Goal: Information Seeking & Learning: Learn about a topic

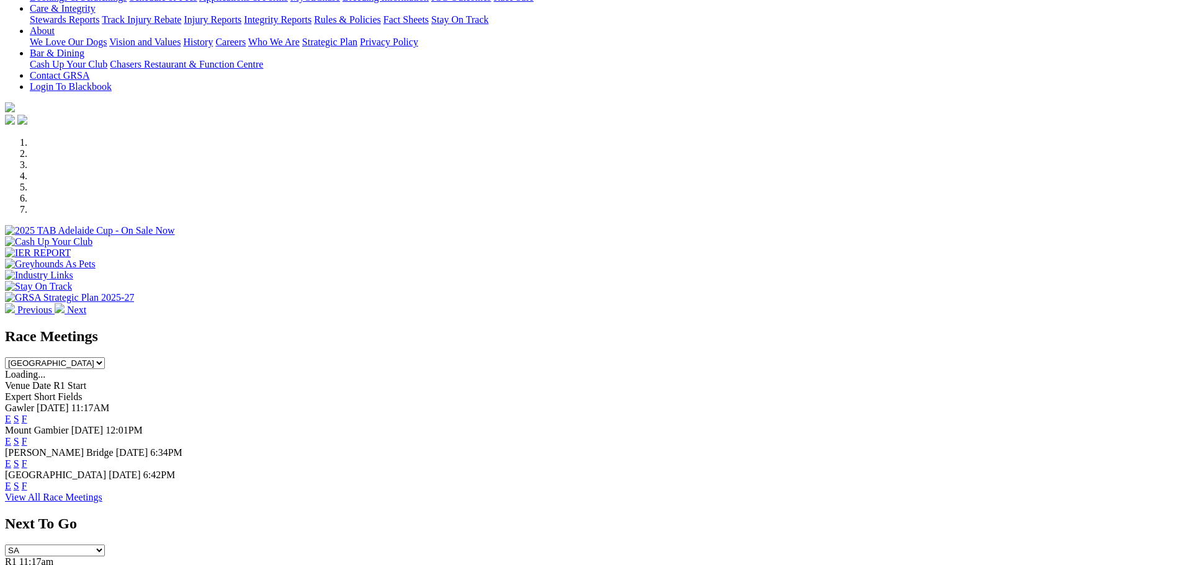
scroll to position [496, 0]
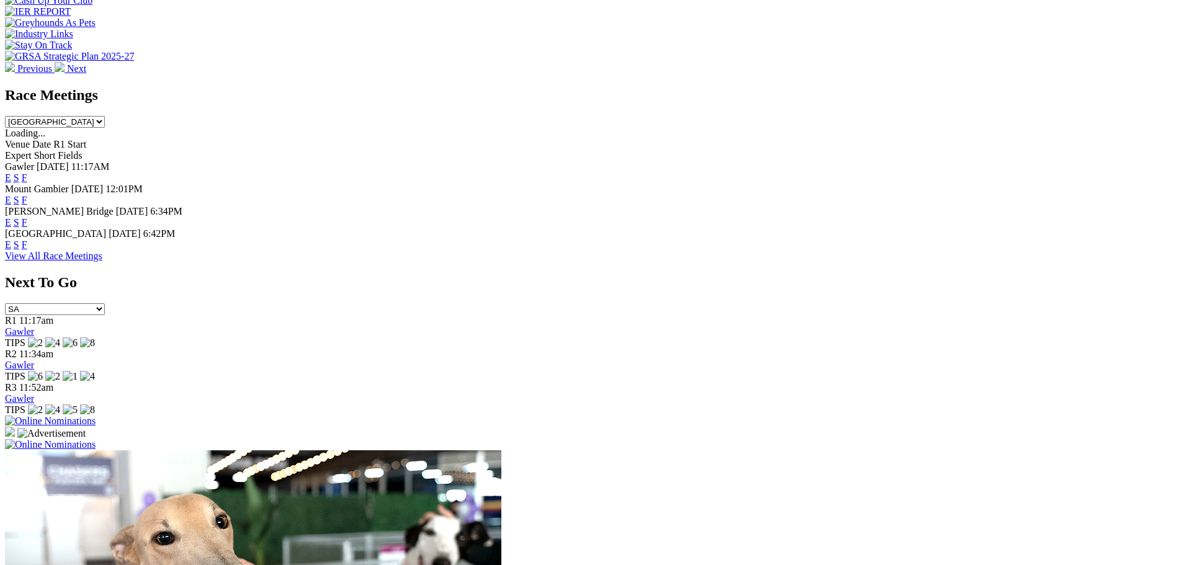
click at [657, 240] on div "E S F" at bounding box center [591, 245] width 1172 height 11
click at [11, 240] on link "E" at bounding box center [8, 245] width 6 height 11
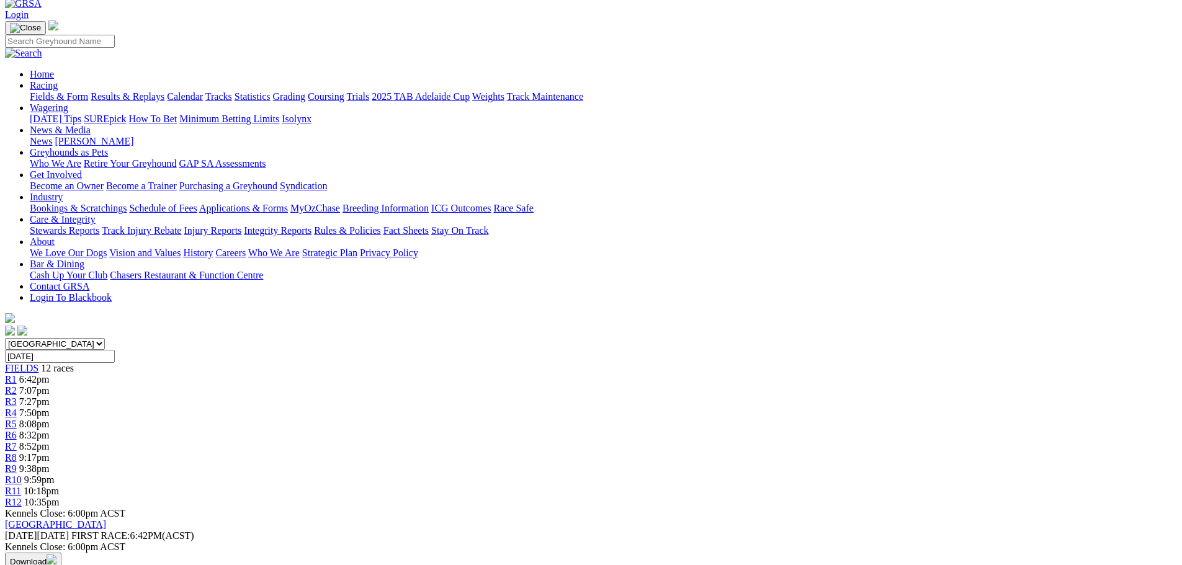
scroll to position [62, 0]
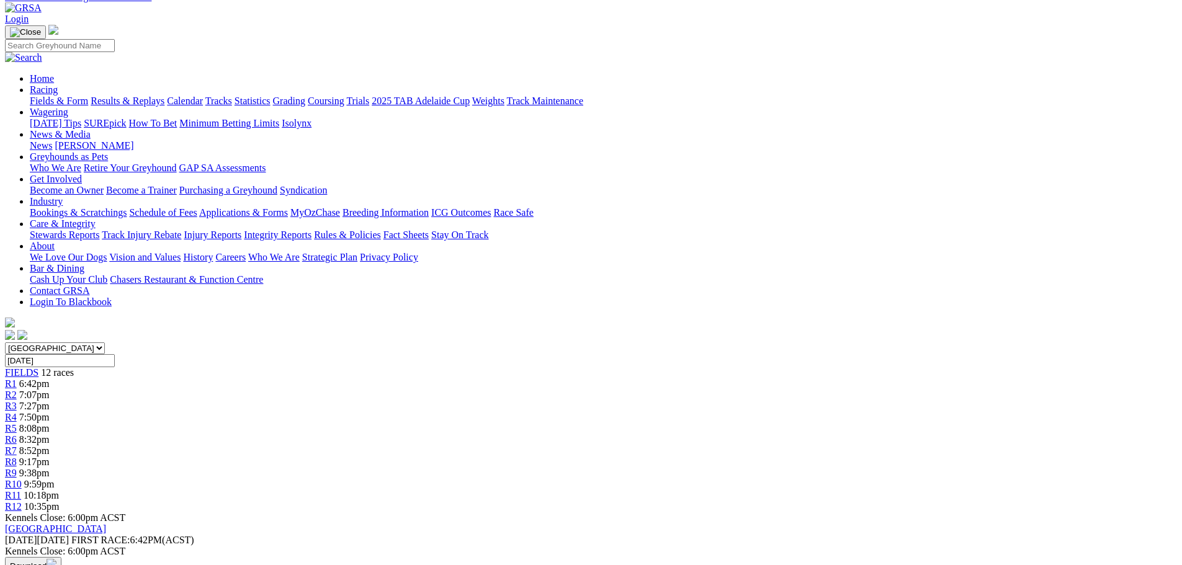
click at [50, 390] on span "7:07pm" at bounding box center [34, 395] width 30 height 11
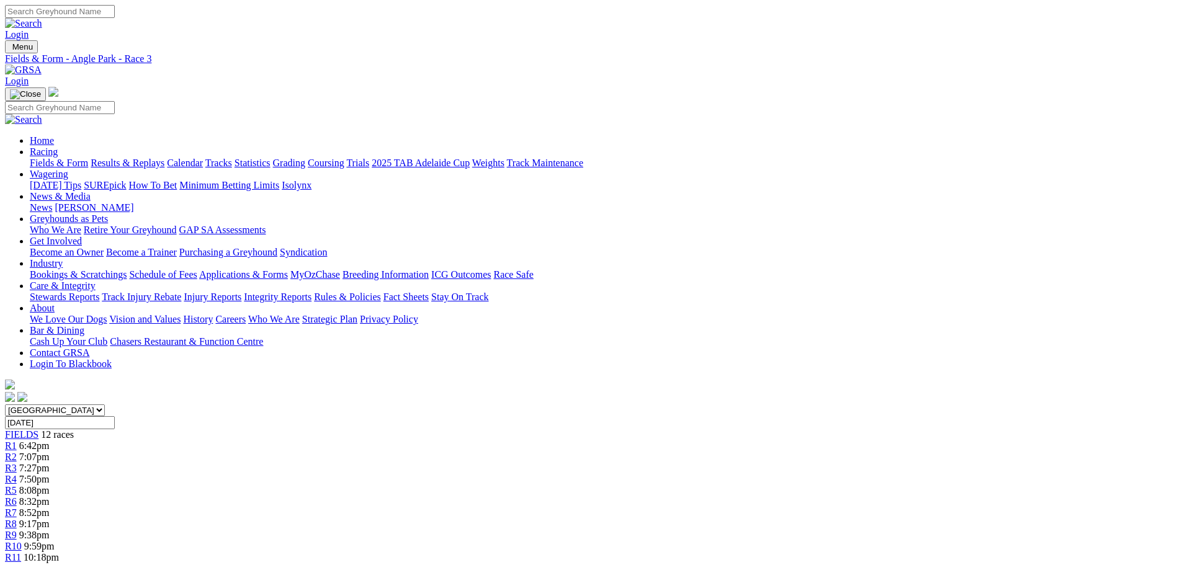
click at [50, 474] on span "7:50pm" at bounding box center [34, 479] width 30 height 11
click at [105, 405] on select "South Australia New South Wales Northern Territory Queensland Tasmania Victoria…" at bounding box center [55, 411] width 100 height 12
click at [562, 485] on div "R5 8:08pm" at bounding box center [591, 490] width 1172 height 11
click at [560, 485] on div "R5 8:08pm" at bounding box center [591, 490] width 1172 height 11
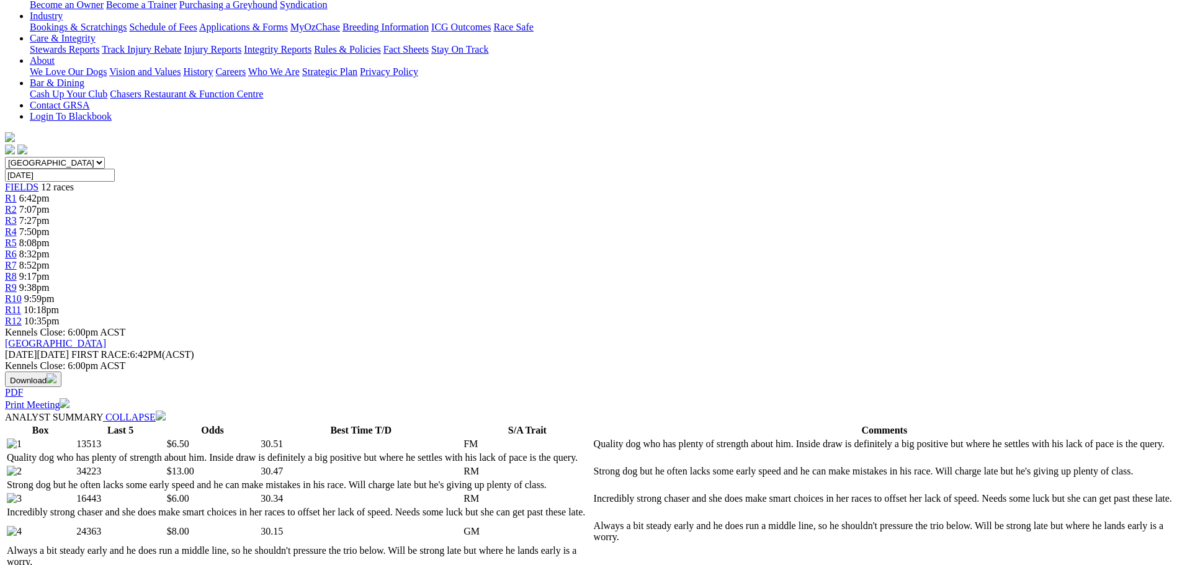
scroll to position [57, 0]
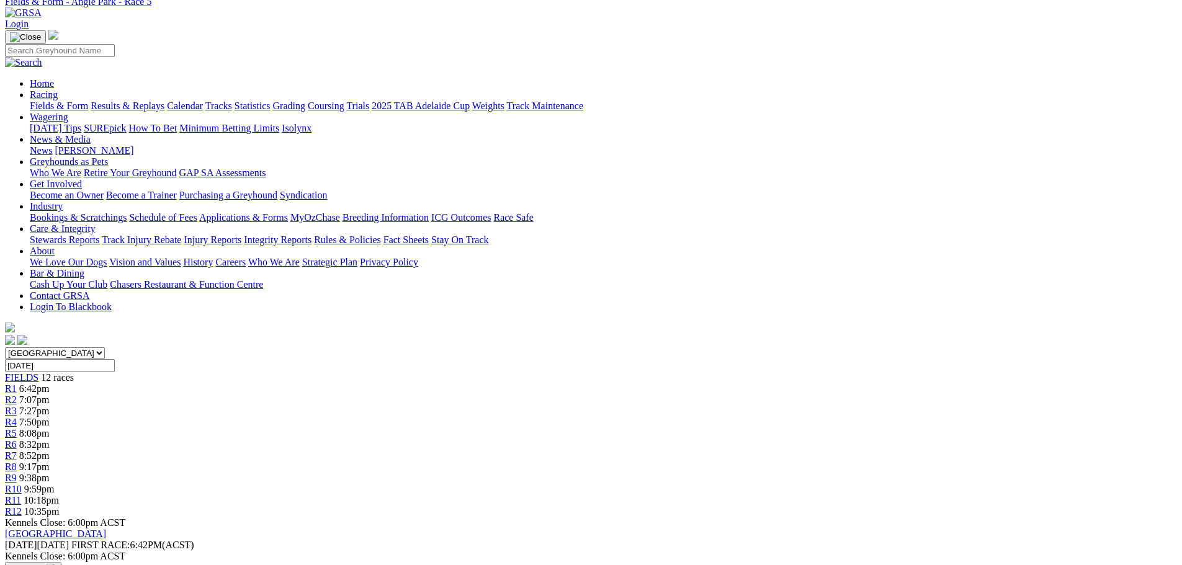
click at [50, 439] on span "8:32pm" at bounding box center [34, 444] width 30 height 11
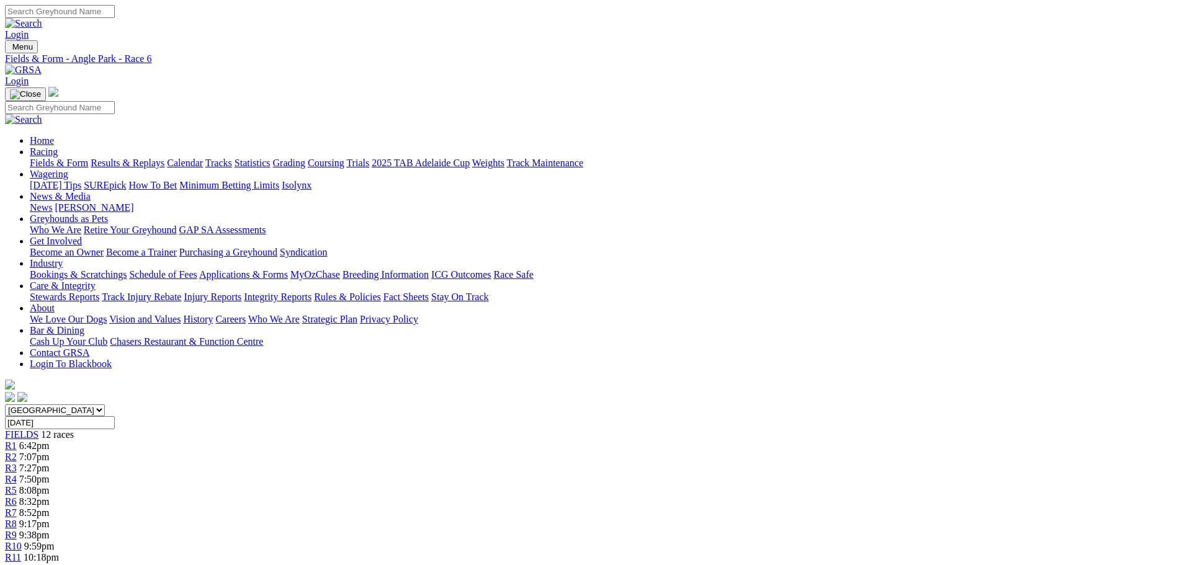
click at [678, 508] on div "R7 8:52pm" at bounding box center [591, 513] width 1172 height 11
click at [677, 508] on div "R7 8:52pm" at bounding box center [591, 513] width 1172 height 11
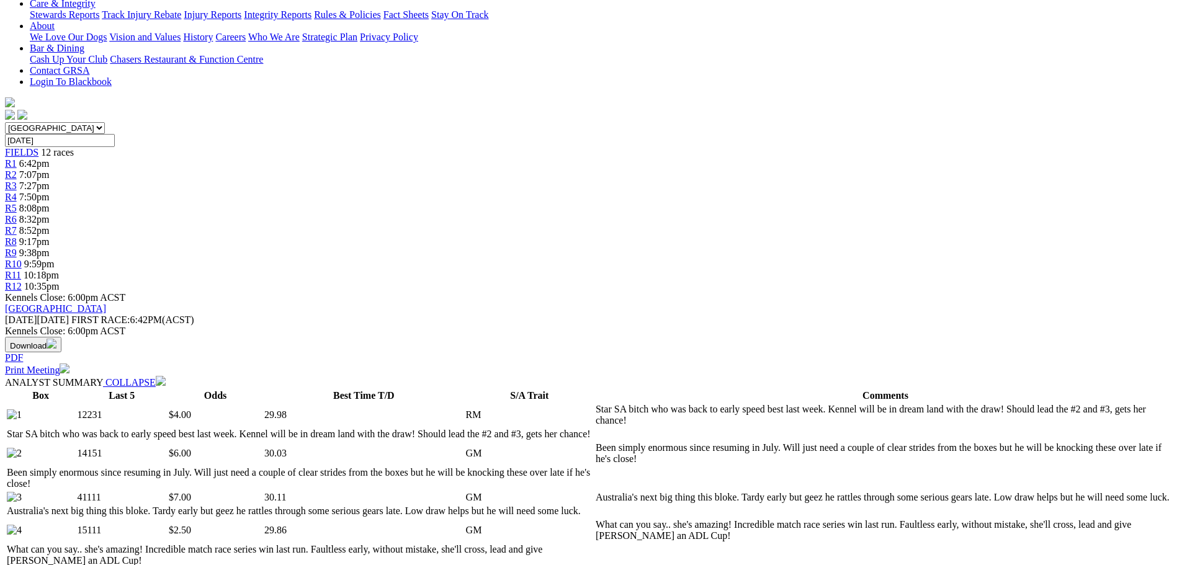
scroll to position [344, 0]
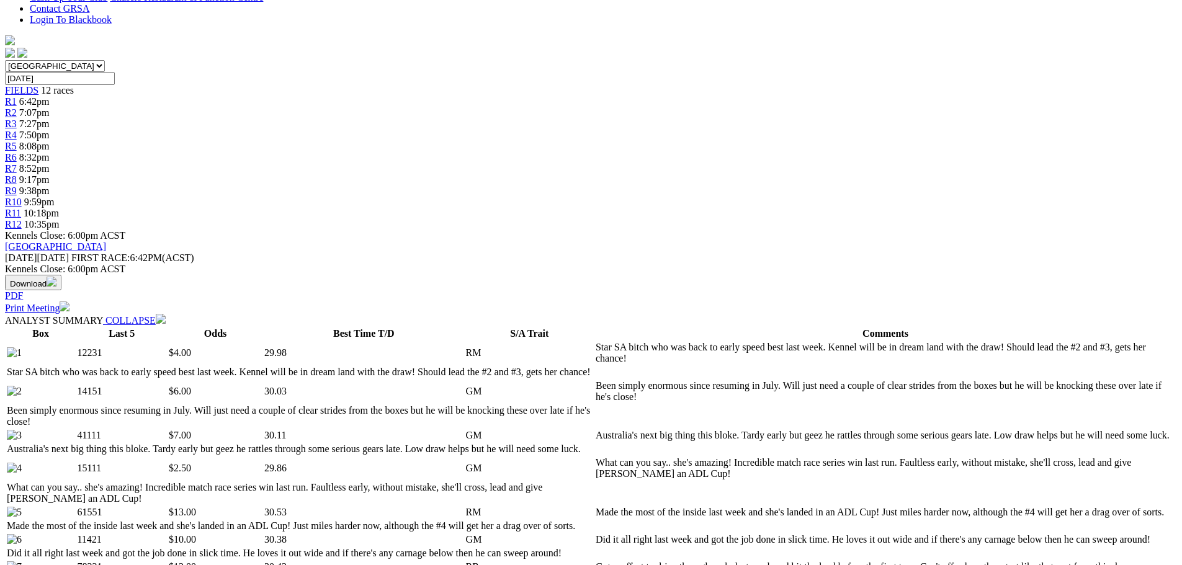
drag, startPoint x: 838, startPoint y: 230, endPoint x: 766, endPoint y: 204, distance: 76.3
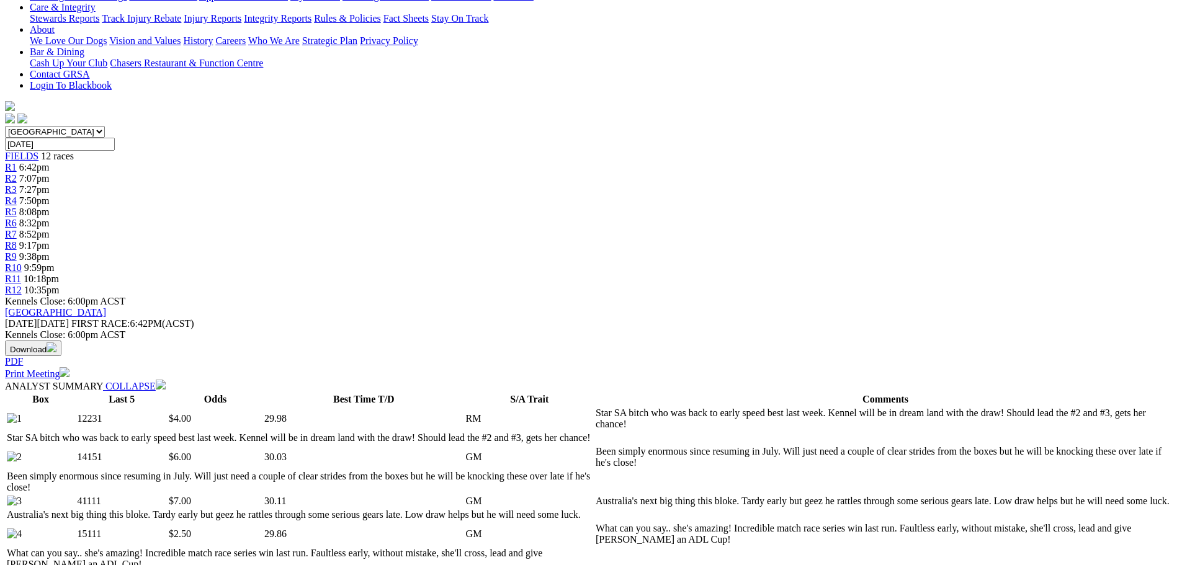
scroll to position [96, 0]
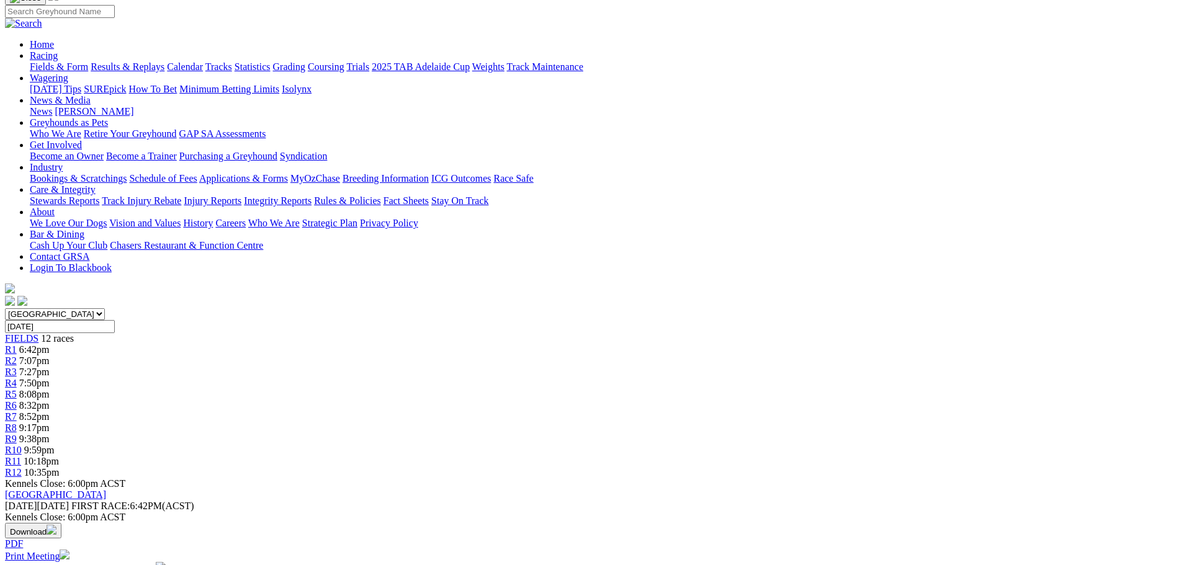
click at [721, 423] on div "R8 9:17pm" at bounding box center [591, 428] width 1172 height 11
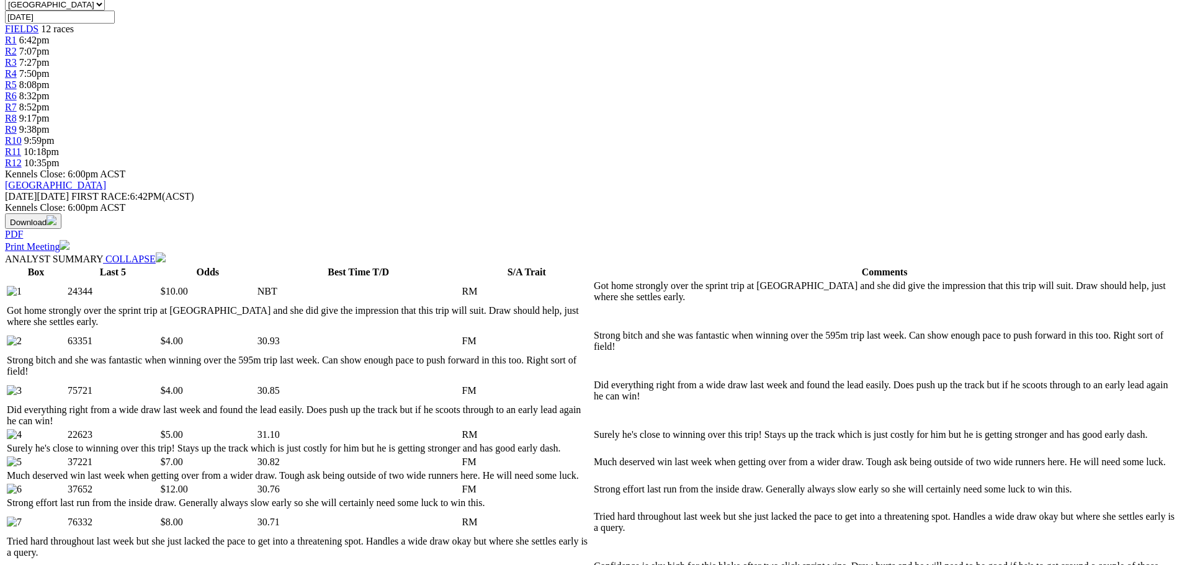
scroll to position [110, 0]
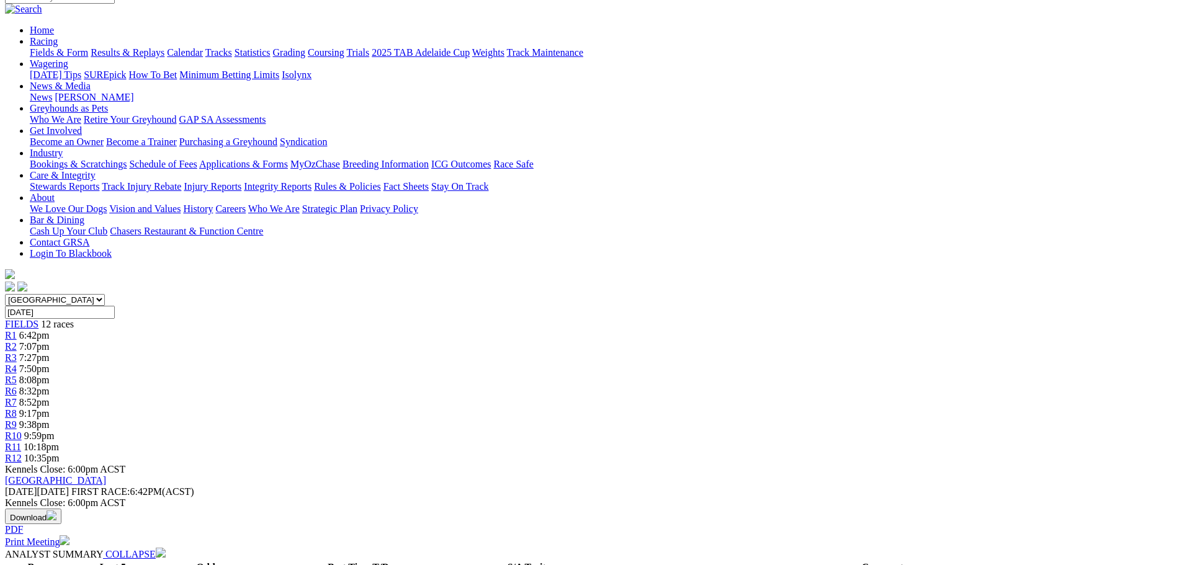
click at [792, 419] on div "R9 9:38pm" at bounding box center [591, 424] width 1172 height 11
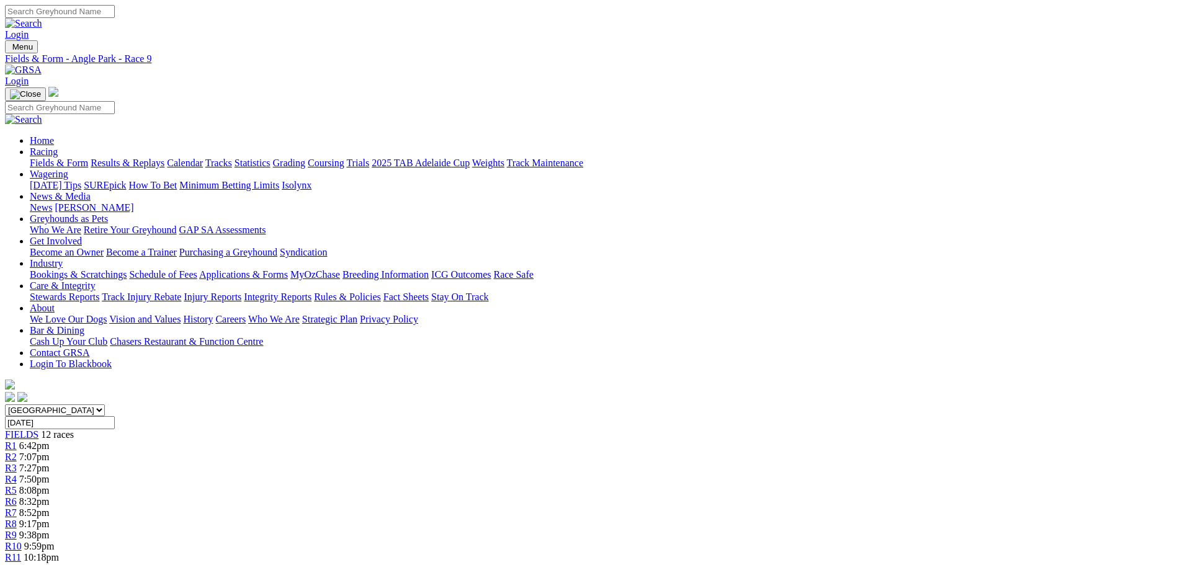
click at [22, 541] on link "R10" at bounding box center [13, 546] width 17 height 11
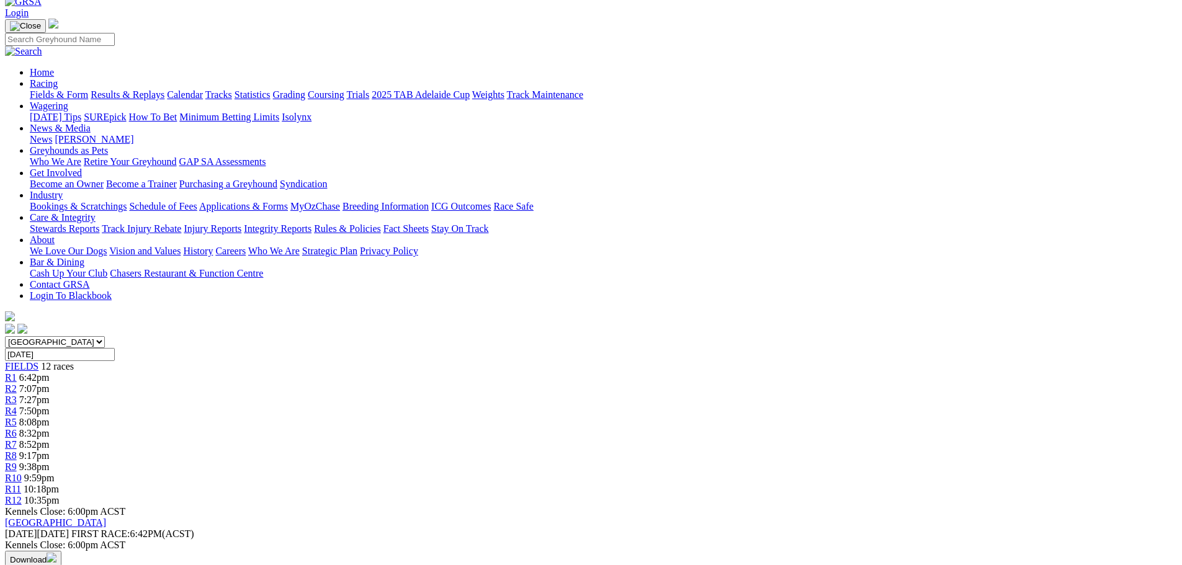
scroll to position [62, 0]
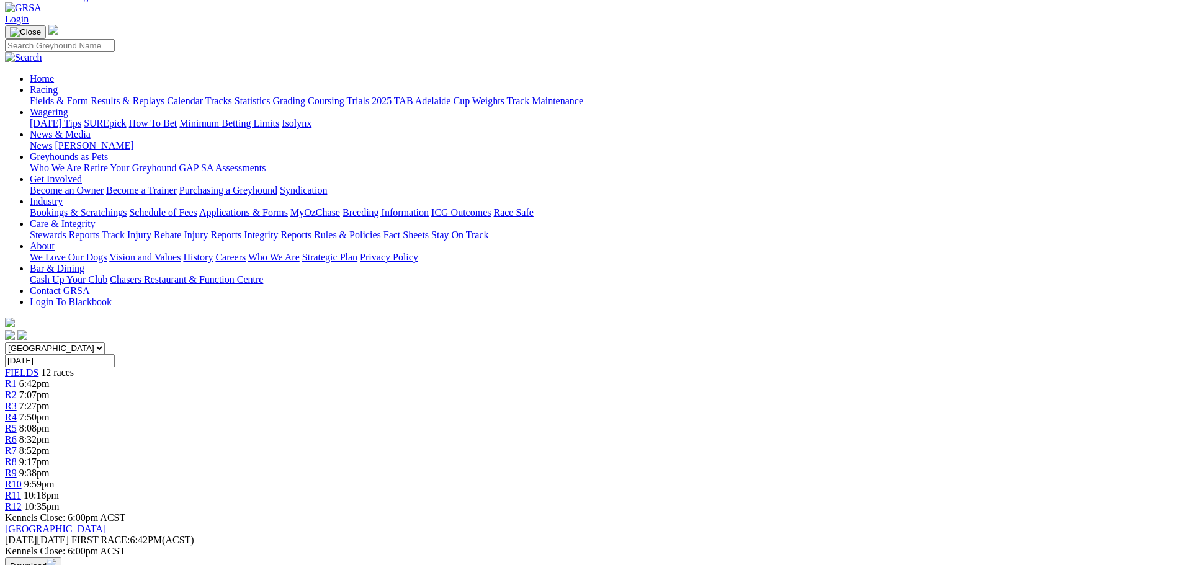
click at [21, 490] on link "R11" at bounding box center [13, 495] width 16 height 11
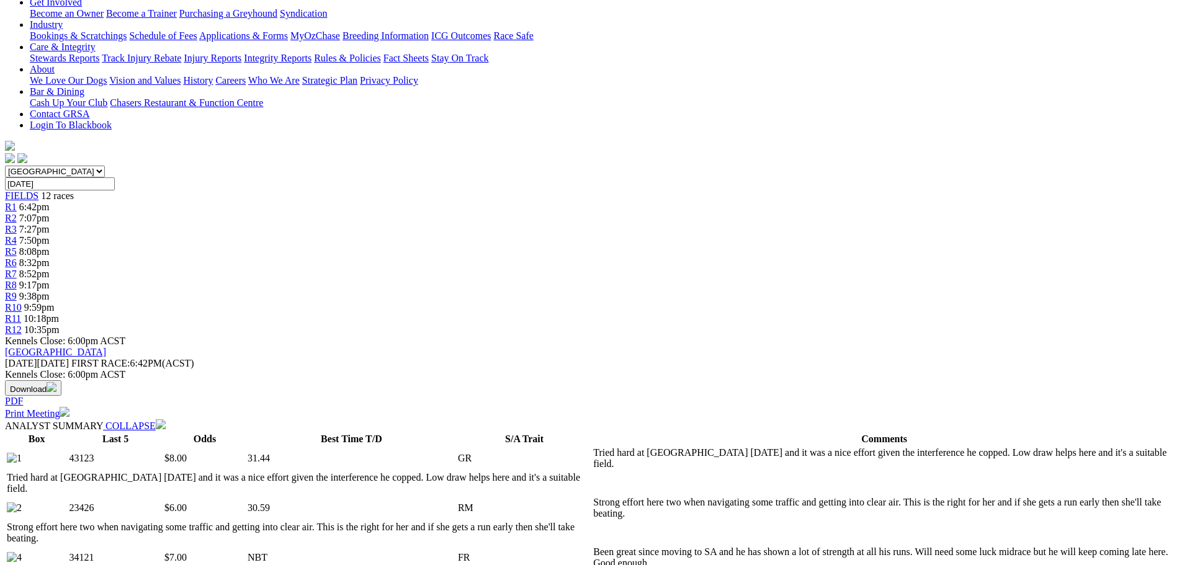
scroll to position [248, 0]
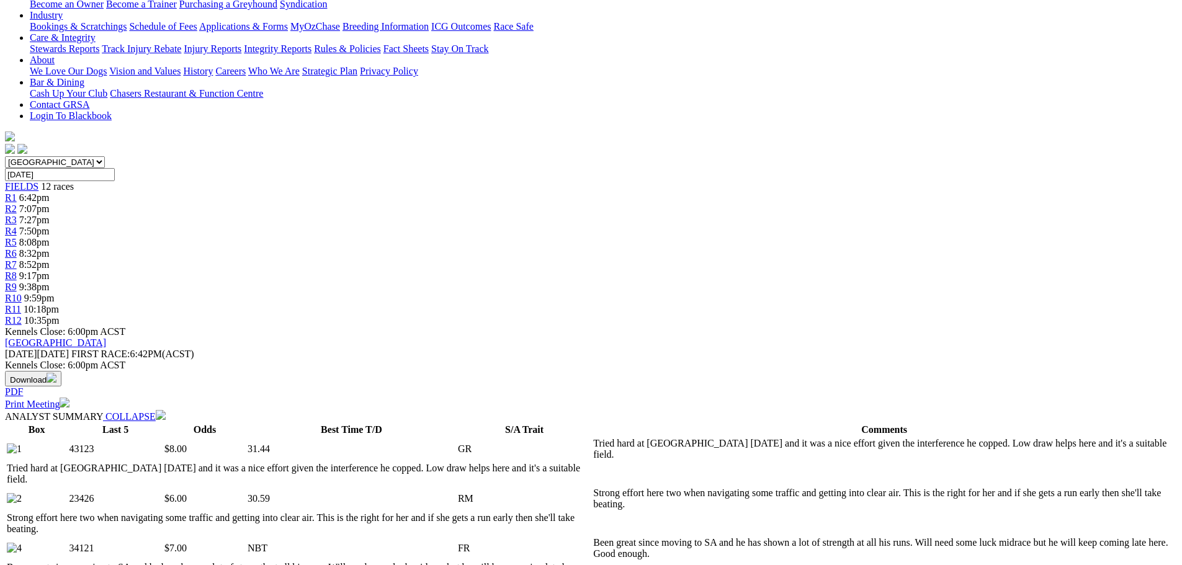
drag, startPoint x: 546, startPoint y: 168, endPoint x: 580, endPoint y: 138, distance: 44.8
click at [593, 487] on td "Strong effort here two when navigating some traffic and getting into clear air.…" at bounding box center [884, 499] width 583 height 24
drag, startPoint x: 580, startPoint y: 138, endPoint x: 520, endPoint y: 132, distance: 59.8
click at [593, 487] on td "Strong effort here two when navigating some traffic and getting into clear air.…" at bounding box center [884, 499] width 583 height 24
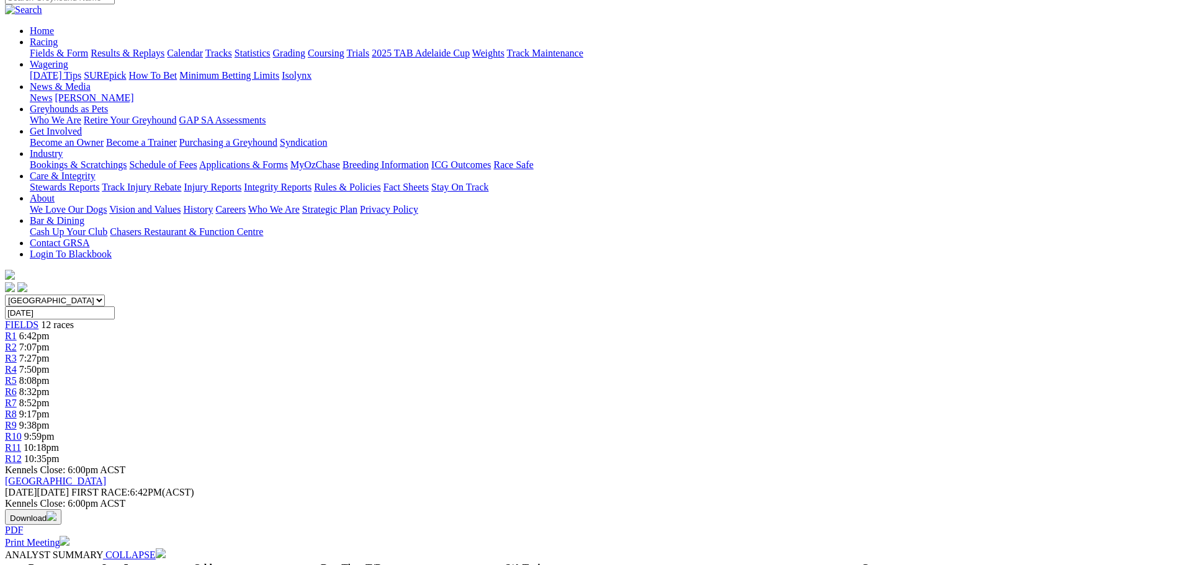
scroll to position [62, 0]
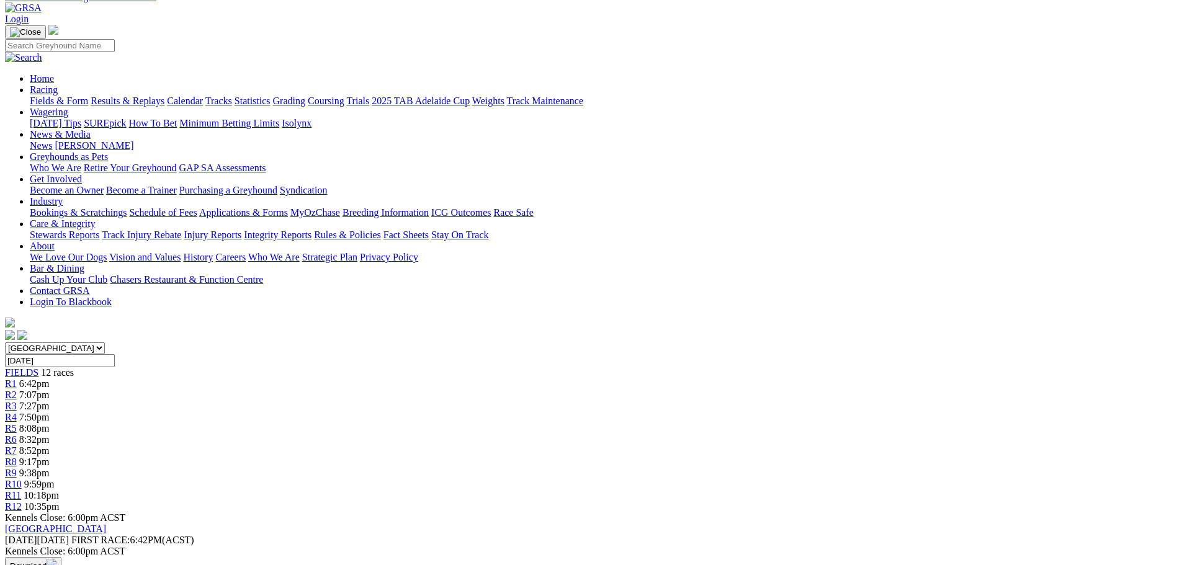
click at [22, 501] on link "R12" at bounding box center [13, 506] width 17 height 11
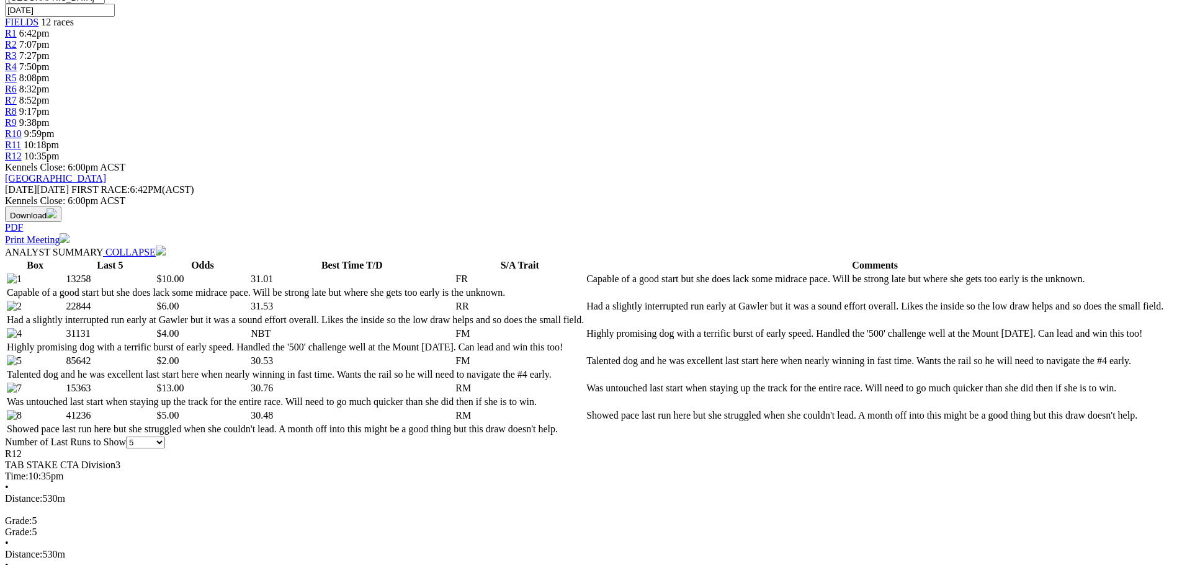
scroll to position [434, 0]
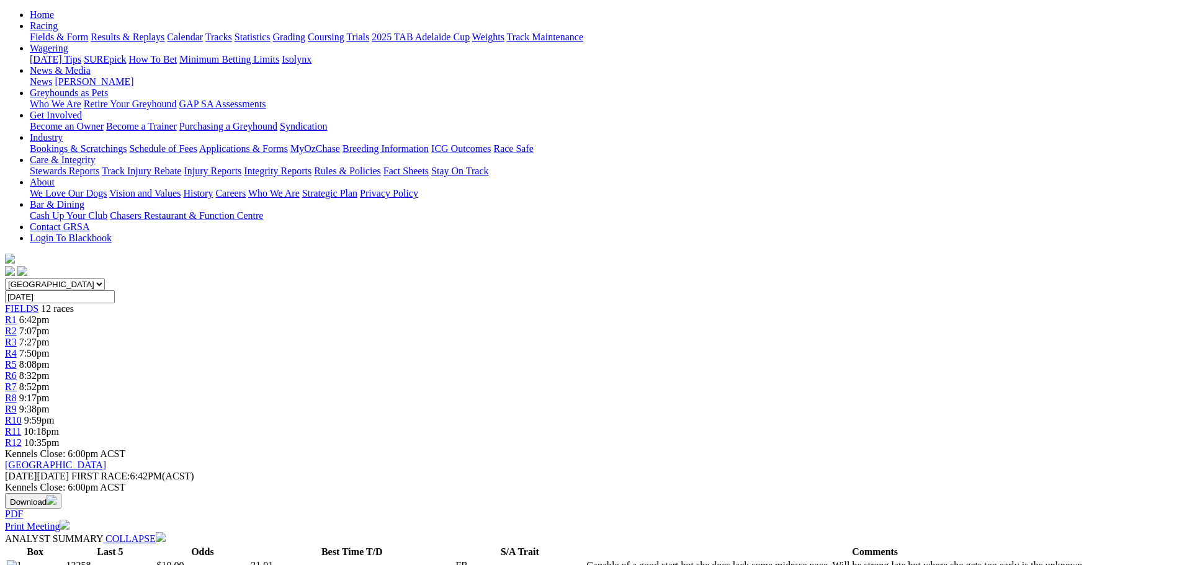
scroll to position [124, 0]
